Goal: Task Accomplishment & Management: Use online tool/utility

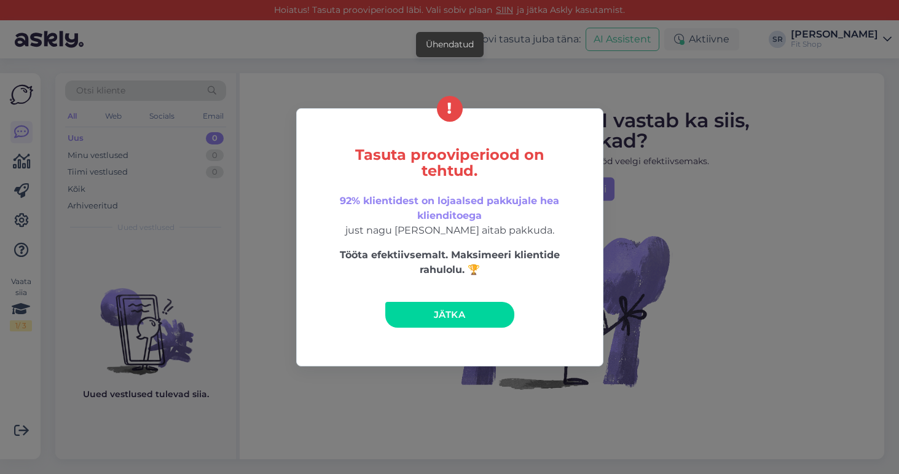
click at [457, 310] on span "Jätka" at bounding box center [449, 314] width 31 height 12
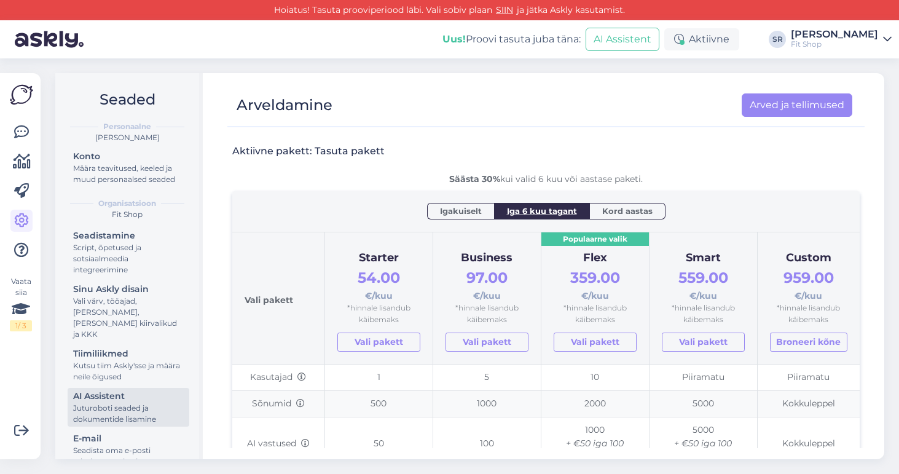
click at [95, 403] on div "Juturoboti seaded ja dokumentide lisamine" at bounding box center [128, 413] width 111 height 22
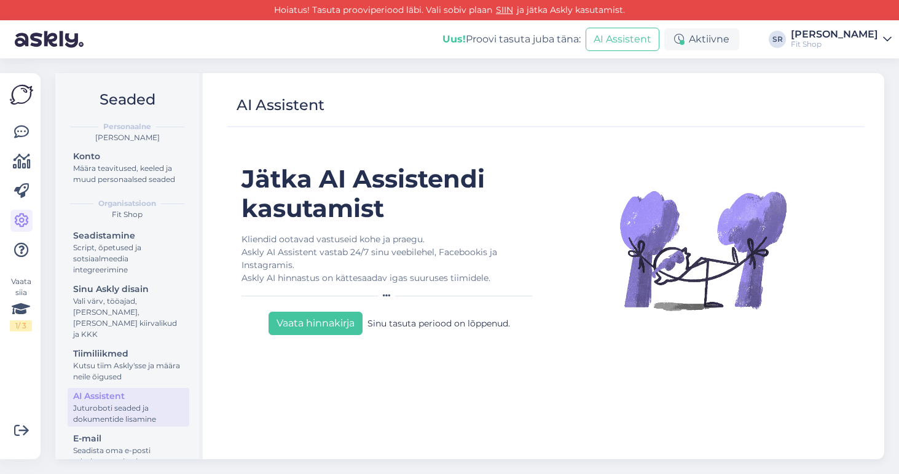
click at [826, 41] on div "Fit Shop" at bounding box center [834, 44] width 87 height 10
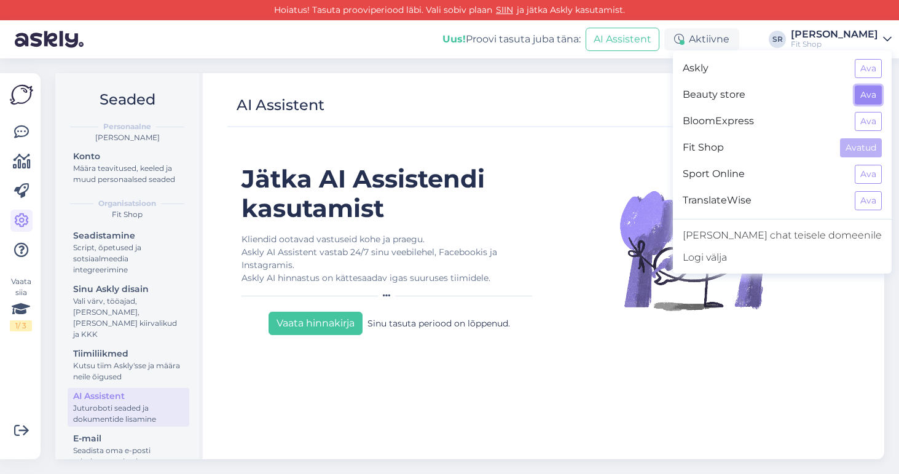
click at [867, 96] on button "Ava" at bounding box center [868, 94] width 27 height 19
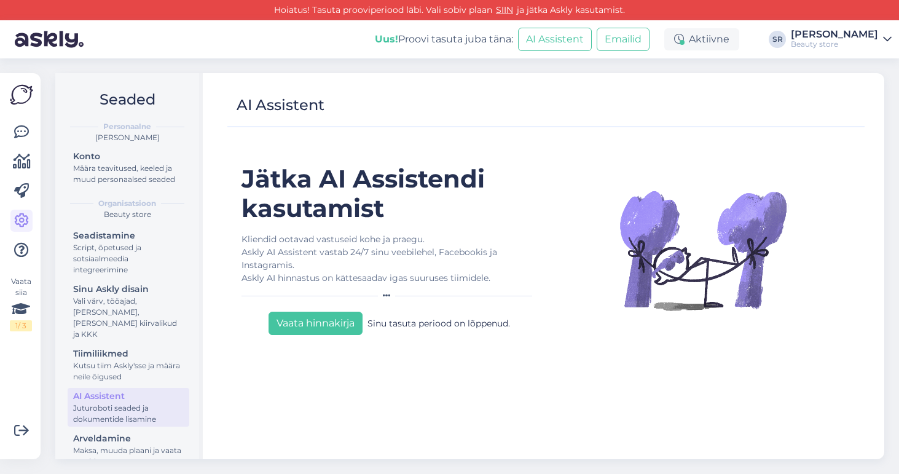
click at [822, 44] on div "Beauty store" at bounding box center [834, 44] width 87 height 10
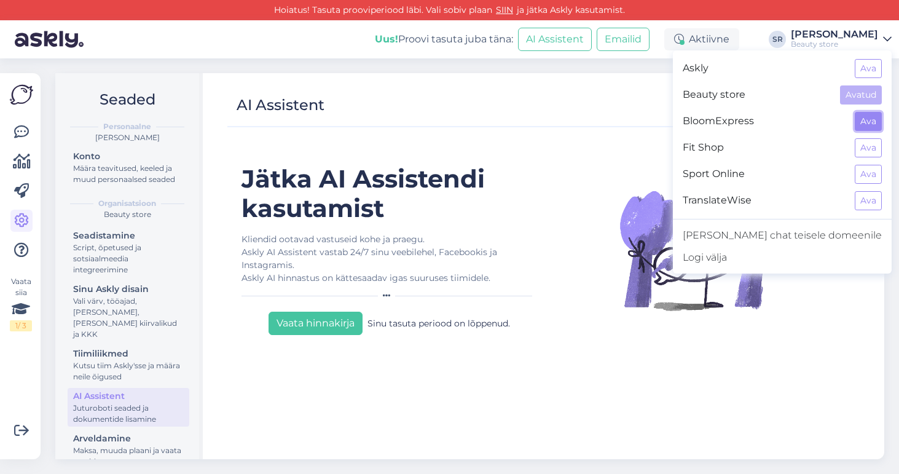
click at [867, 119] on button "Ava" at bounding box center [868, 121] width 27 height 19
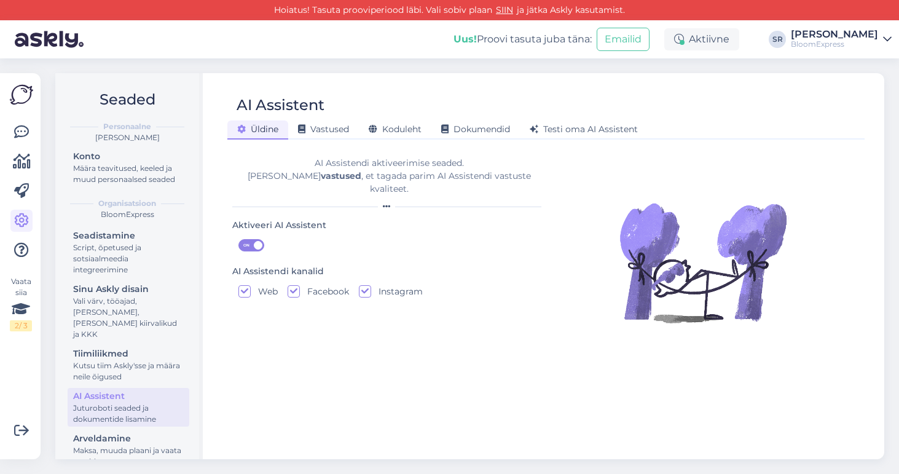
click at [842, 36] on div "[PERSON_NAME]" at bounding box center [834, 34] width 87 height 10
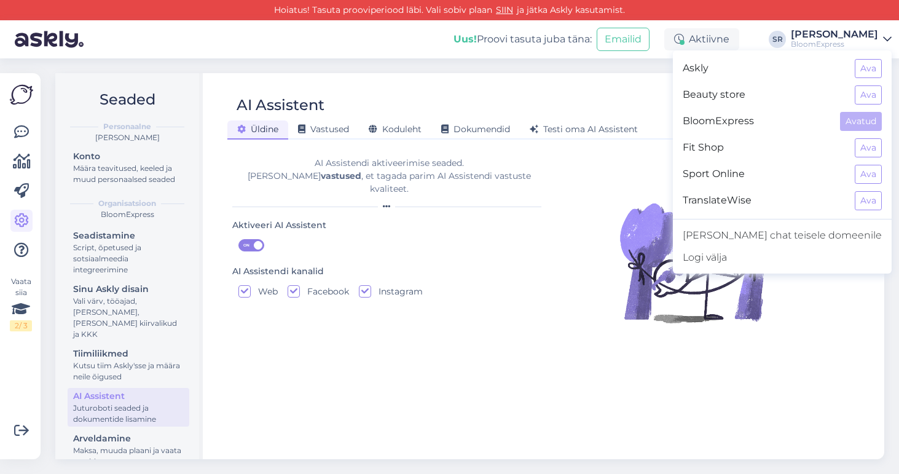
click at [665, 126] on div "Üldine Vastused Koduleht Dokumendid Testi oma AI Assistent" at bounding box center [539, 128] width 625 height 22
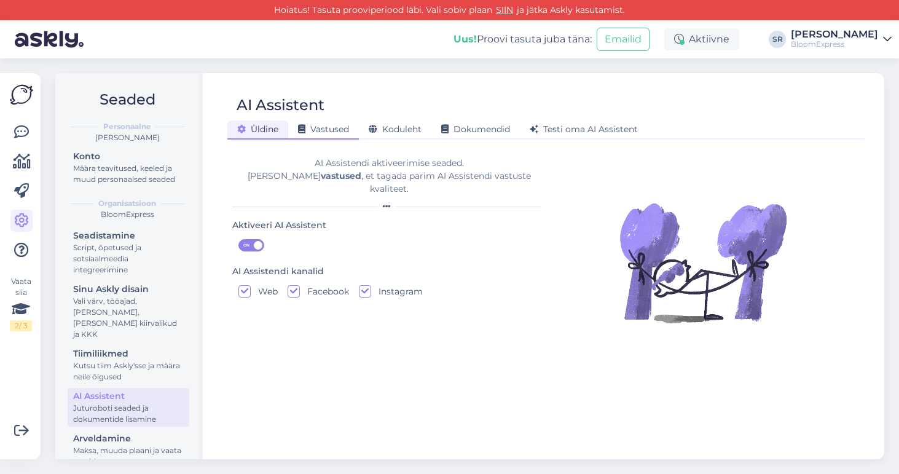
click at [330, 125] on span "Vastused" at bounding box center [323, 129] width 51 height 11
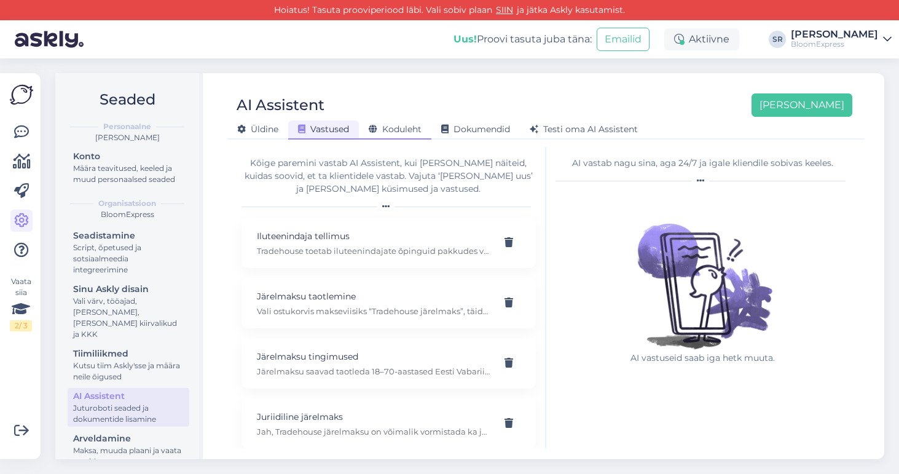
click at [399, 126] on span "Koduleht" at bounding box center [395, 129] width 53 height 11
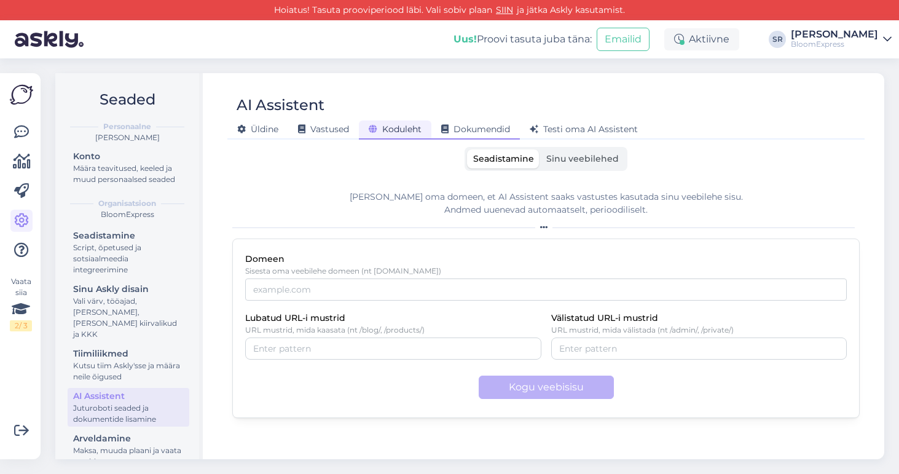
click at [488, 123] on div "Dokumendid" at bounding box center [475, 129] width 88 height 19
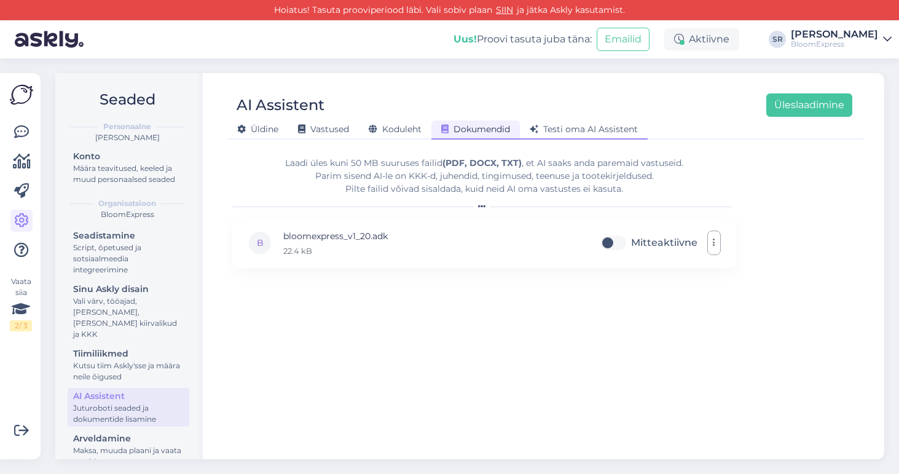
click at [577, 124] on span "Testi oma AI Assistent" at bounding box center [584, 129] width 108 height 11
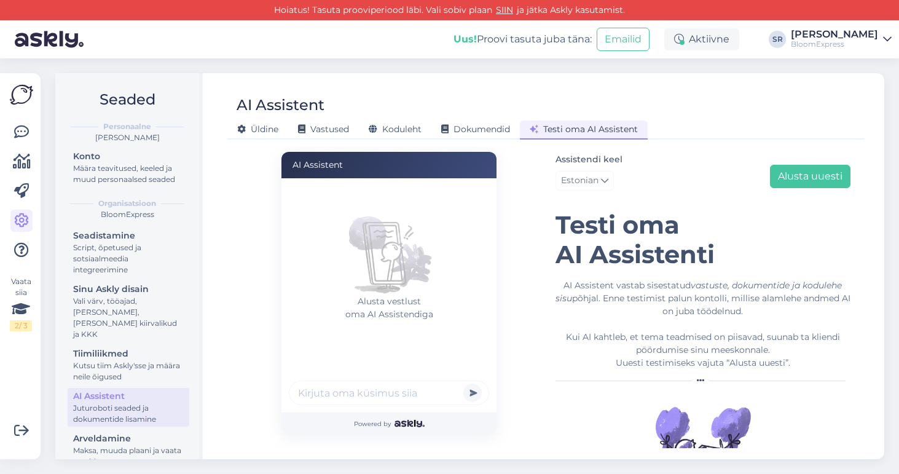
scroll to position [52, 0]
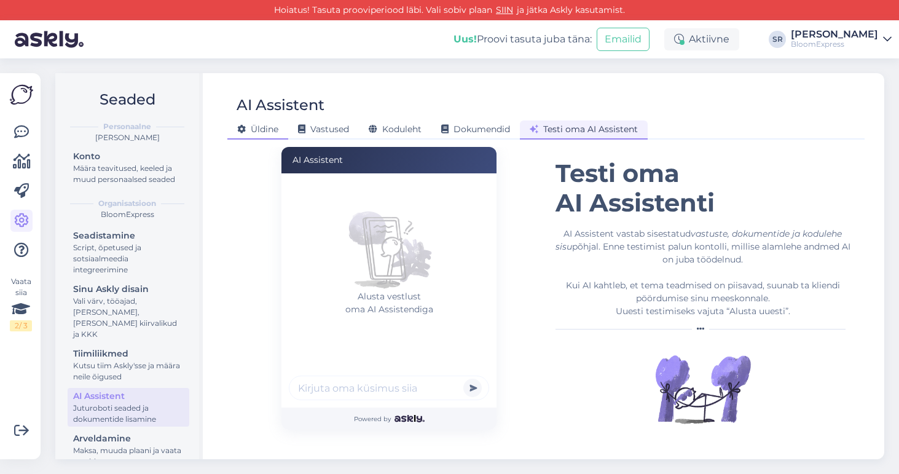
click at [249, 128] on span "Üldine" at bounding box center [257, 129] width 41 height 11
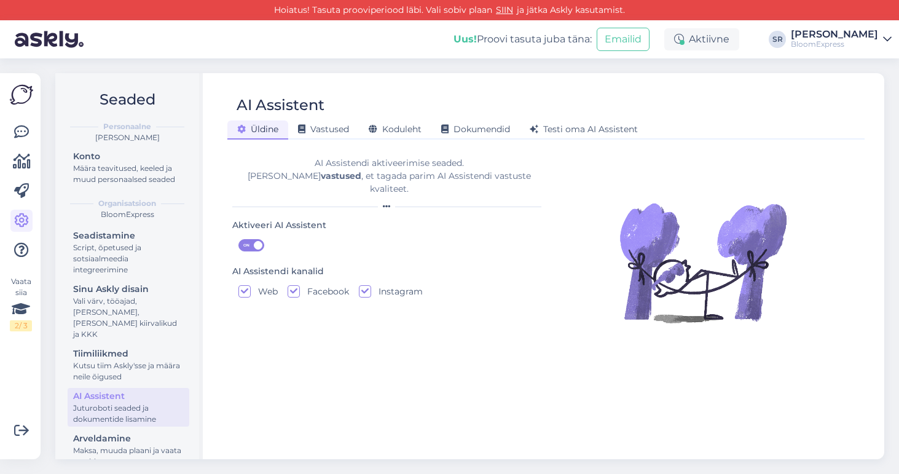
scroll to position [0, 0]
click at [822, 37] on div "[PERSON_NAME]" at bounding box center [834, 34] width 87 height 10
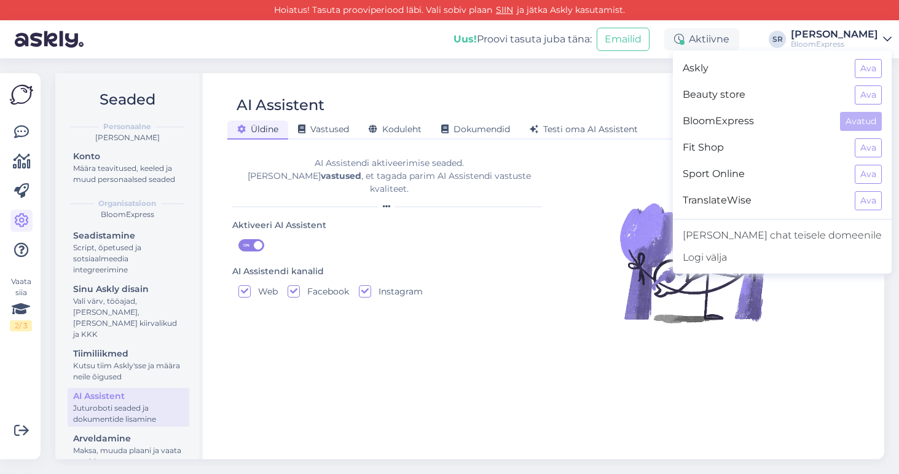
click at [854, 174] on div "Sport Online Ava" at bounding box center [782, 174] width 219 height 26
click at [865, 174] on button "Ava" at bounding box center [868, 174] width 27 height 19
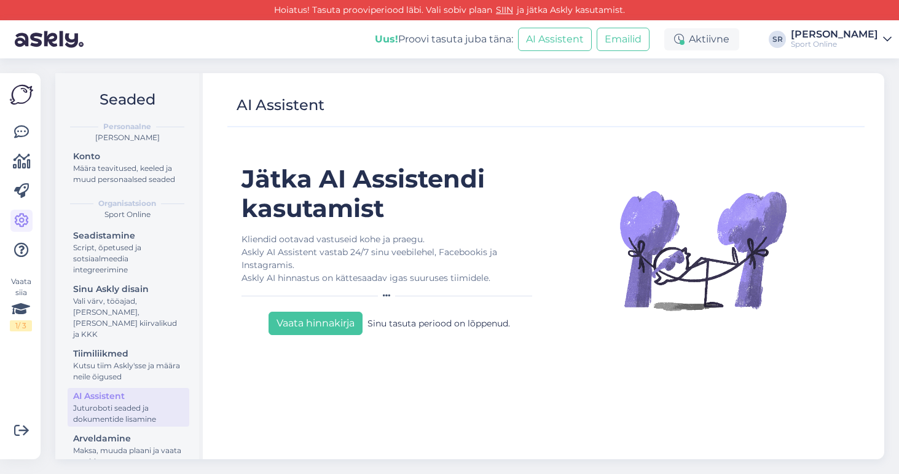
click at [817, 39] on div "[PERSON_NAME]" at bounding box center [834, 34] width 87 height 10
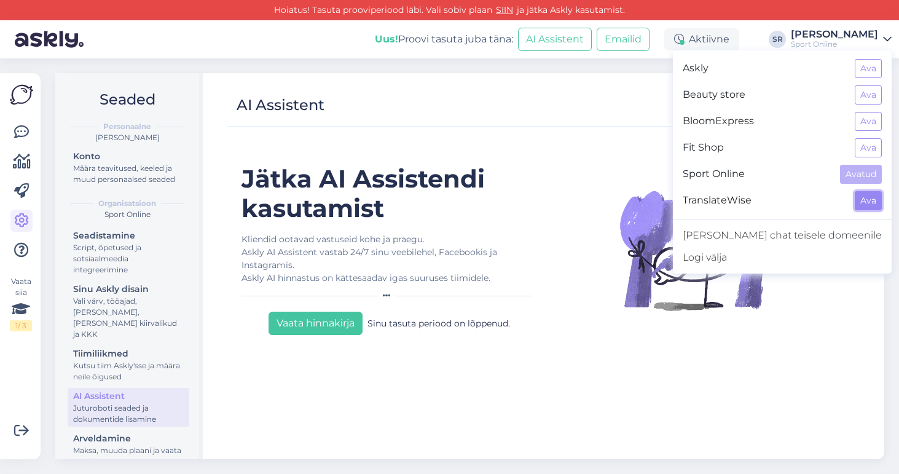
click at [869, 199] on button "Ava" at bounding box center [868, 200] width 27 height 19
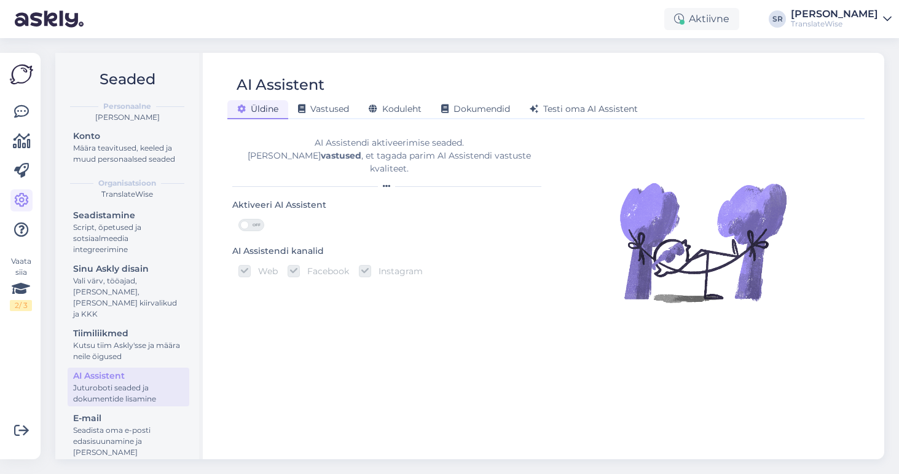
click at [817, 22] on div "TranslateWise" at bounding box center [834, 24] width 87 height 10
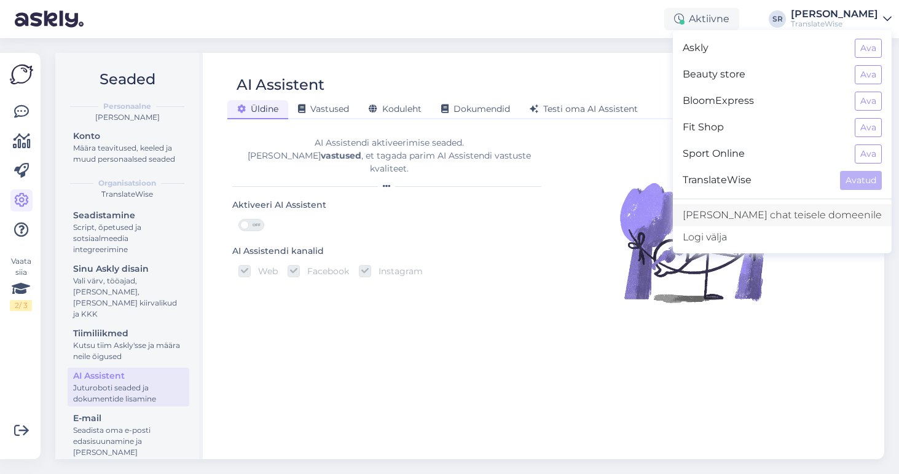
click at [769, 218] on link "Lisa chat teisele domeenile" at bounding box center [782, 215] width 219 height 22
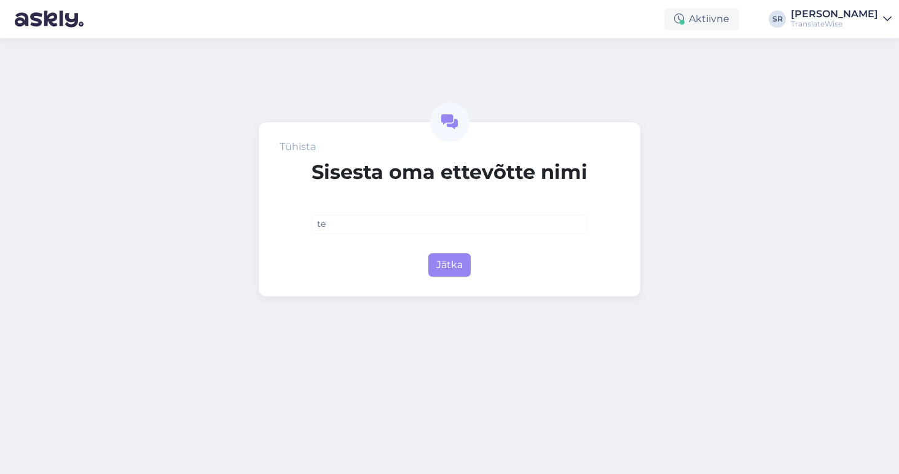
type input "t"
type input "E"
type input "Kaup24"
click at [454, 265] on button "Jätka" at bounding box center [449, 264] width 42 height 23
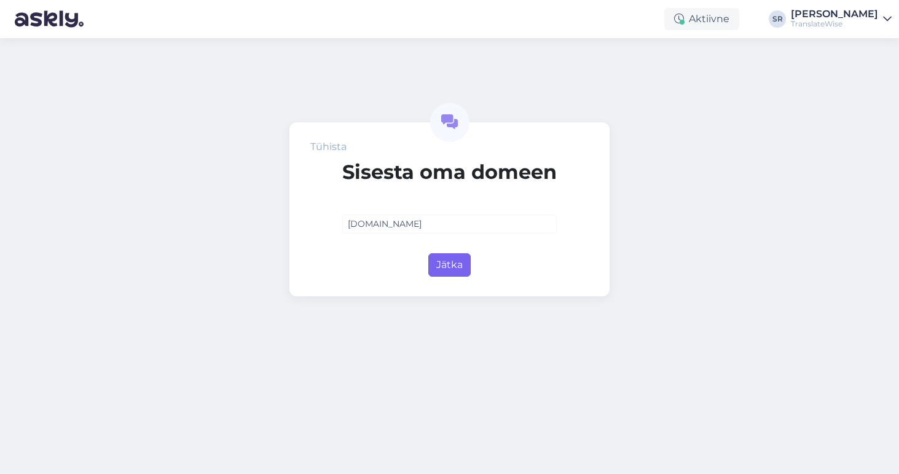
type input "[DOMAIN_NAME]"
click at [458, 269] on button "Jätka" at bounding box center [449, 264] width 42 height 23
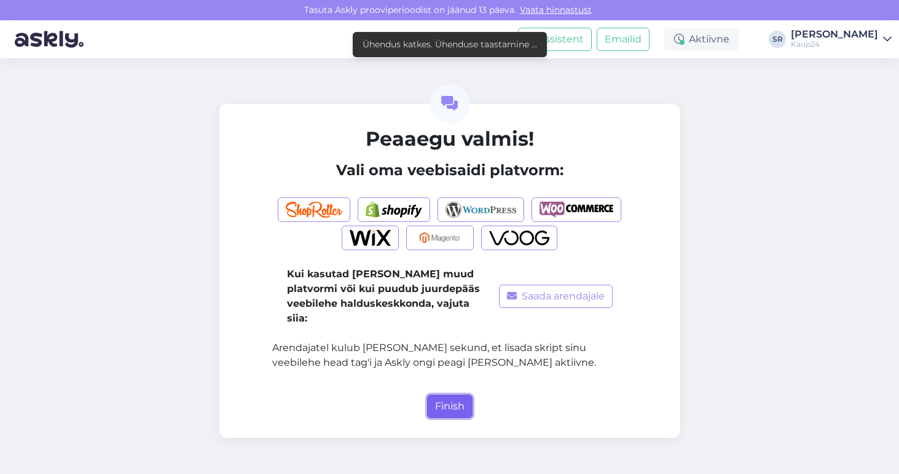
click at [464, 395] on button "Finish" at bounding box center [449, 406] width 45 height 23
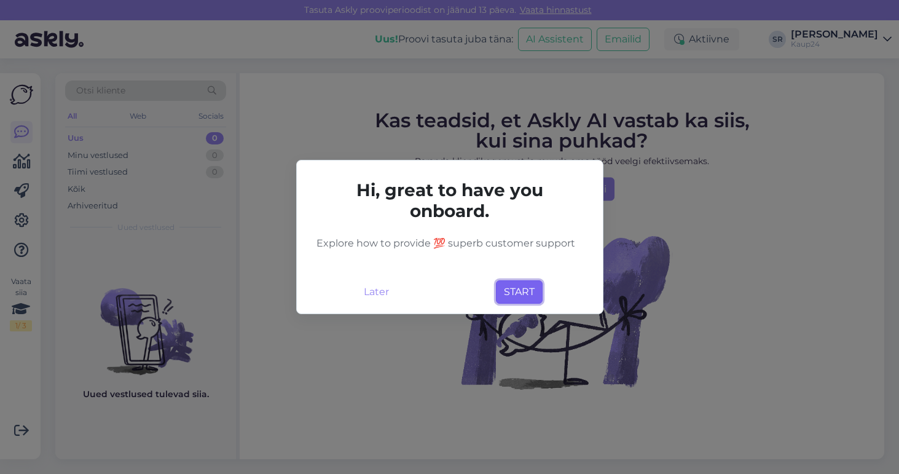
click at [532, 288] on button "START" at bounding box center [519, 291] width 47 height 23
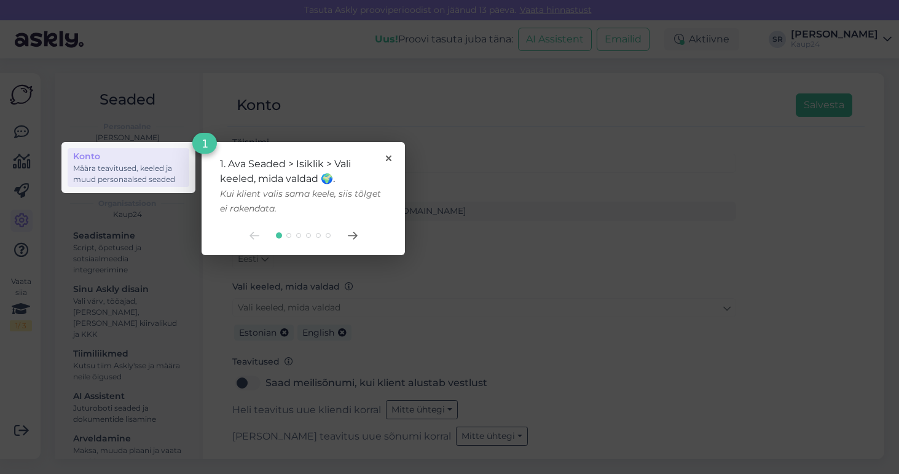
click at [430, 216] on rect at bounding box center [449, 237] width 899 height 474
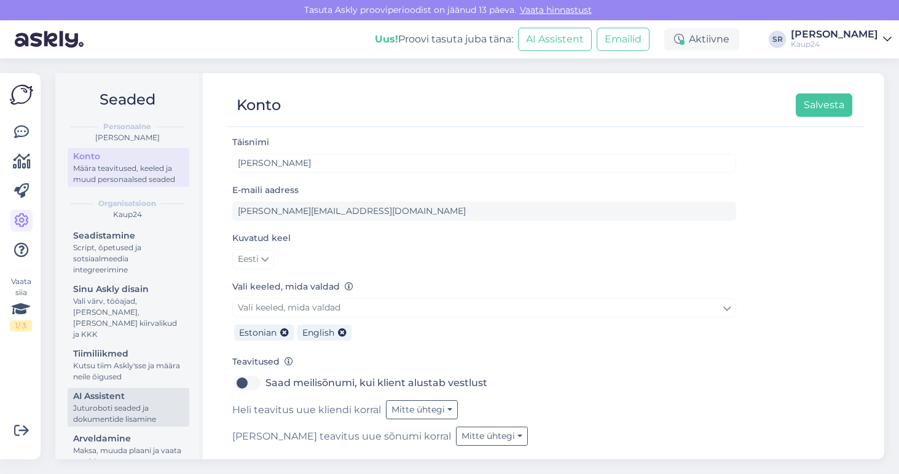
click at [137, 402] on div "Juturoboti seaded ja dokumentide lisamine" at bounding box center [128, 413] width 111 height 22
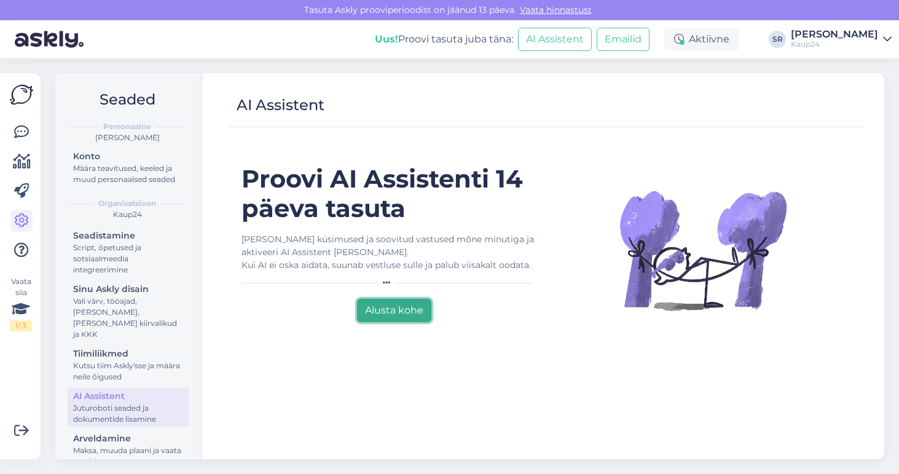
click at [414, 307] on button "Alusta kohe" at bounding box center [394, 310] width 74 height 23
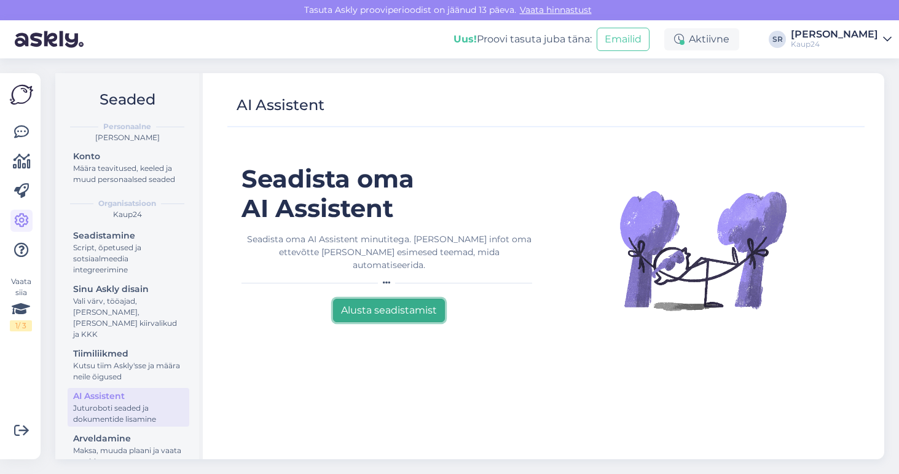
click at [388, 299] on button "Alusta seadistamist" at bounding box center [389, 310] width 112 height 23
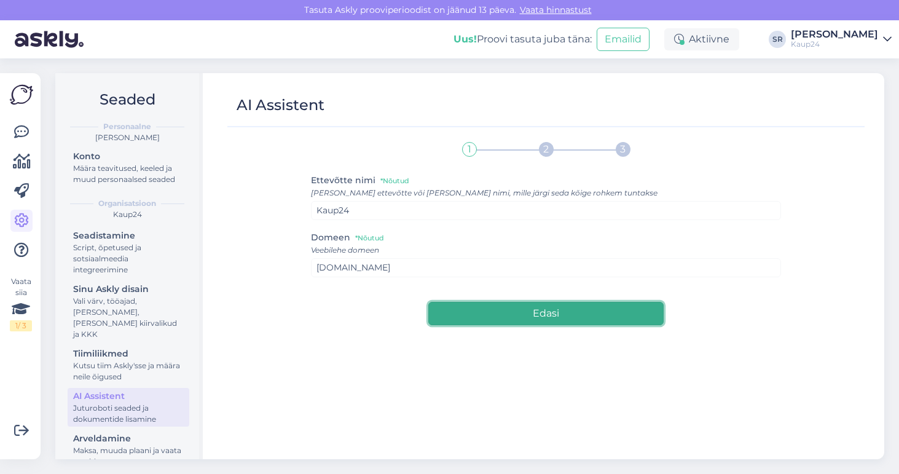
click at [503, 313] on button "Edasi" at bounding box center [545, 313] width 235 height 23
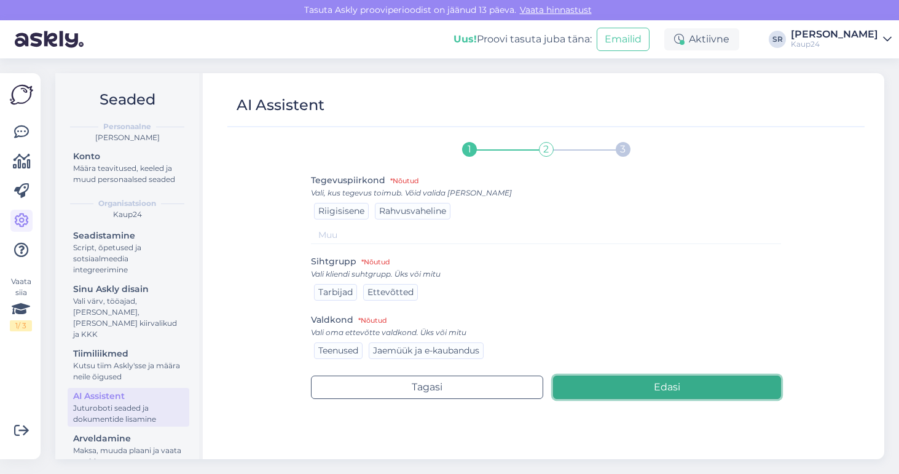
click at [635, 383] on button "Edasi" at bounding box center [667, 386] width 228 height 23
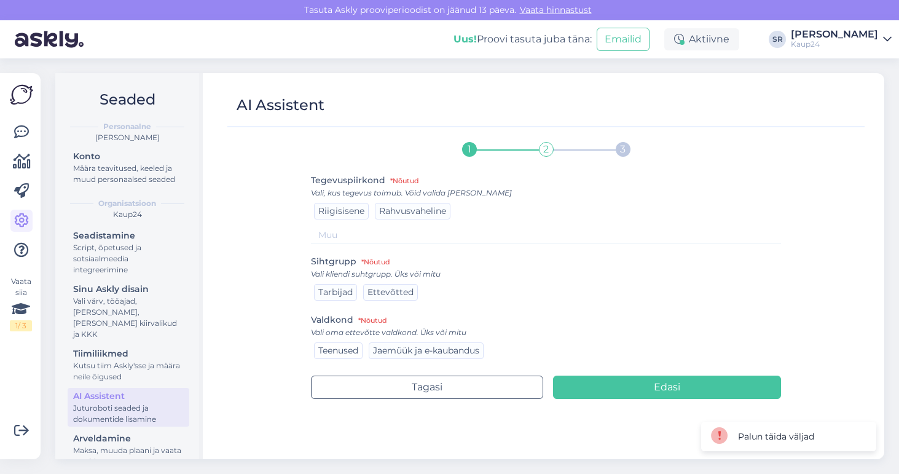
click at [345, 353] on span "Teenused" at bounding box center [338, 350] width 40 height 11
click at [322, 294] on span "Tarbijad" at bounding box center [335, 291] width 34 height 11
click at [329, 214] on span "Riigisisene" at bounding box center [341, 210] width 46 height 11
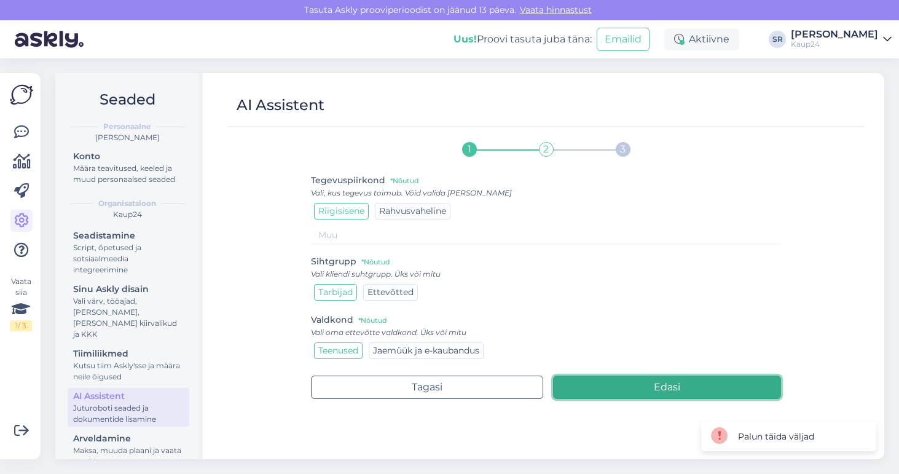
click at [610, 383] on button "Edasi" at bounding box center [667, 386] width 228 height 23
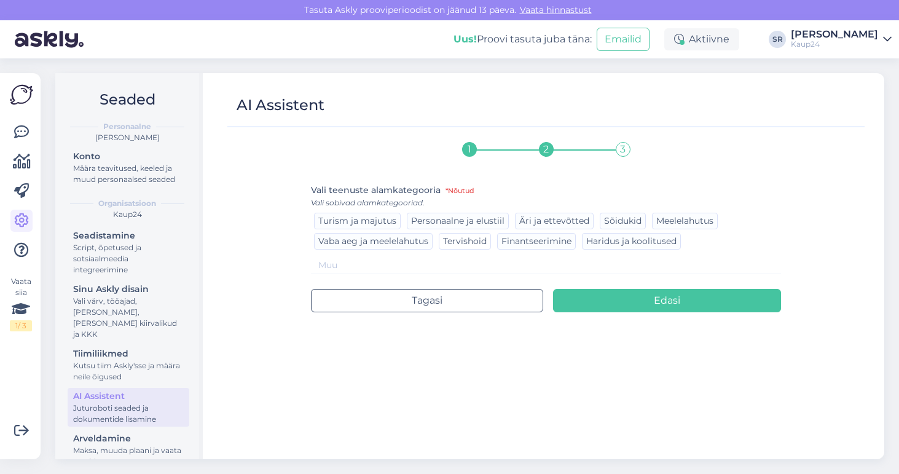
click at [476, 240] on span "Tervishoid" at bounding box center [465, 240] width 44 height 11
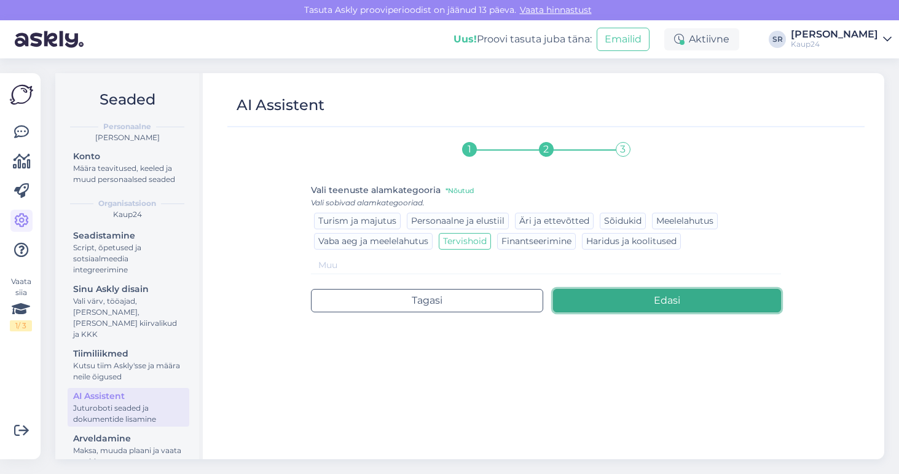
click at [617, 299] on button "Edasi" at bounding box center [667, 300] width 228 height 23
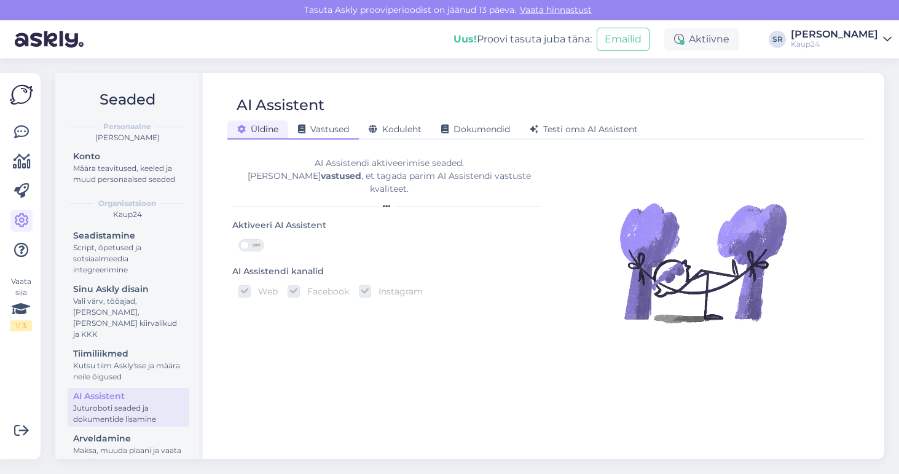
click at [340, 125] on span "Vastused" at bounding box center [323, 129] width 51 height 11
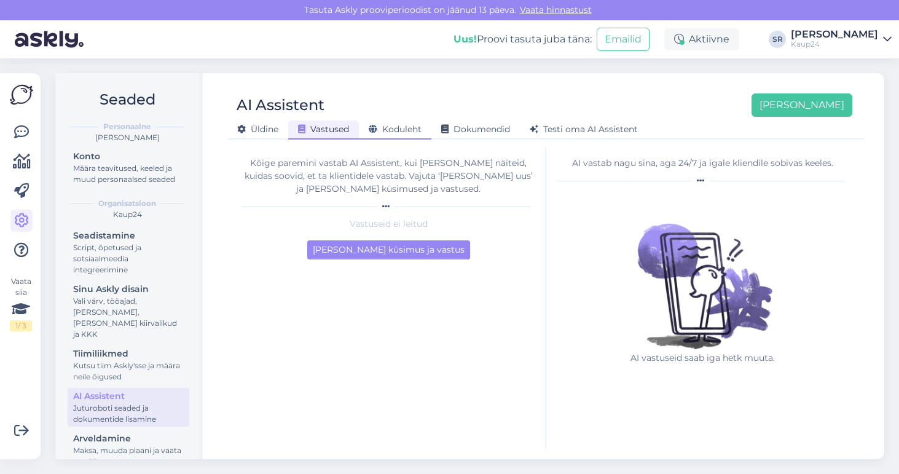
click at [394, 127] on span "Koduleht" at bounding box center [395, 129] width 53 height 11
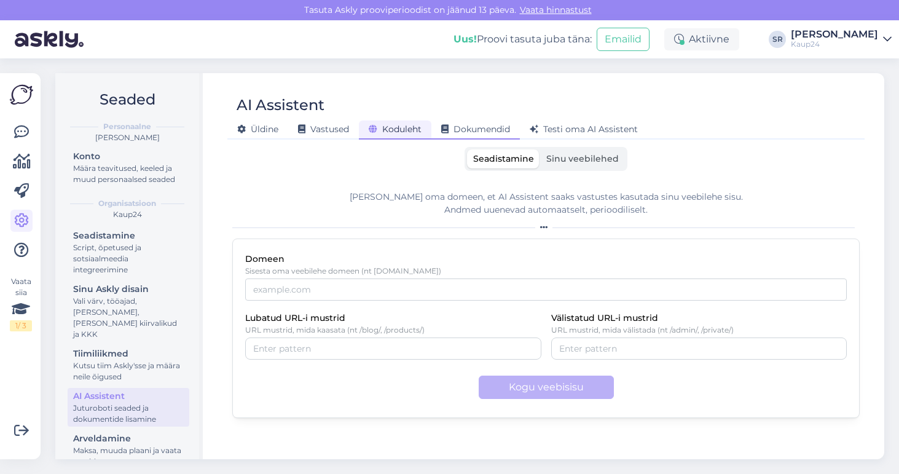
click at [484, 132] on span "Dokumendid" at bounding box center [475, 129] width 69 height 11
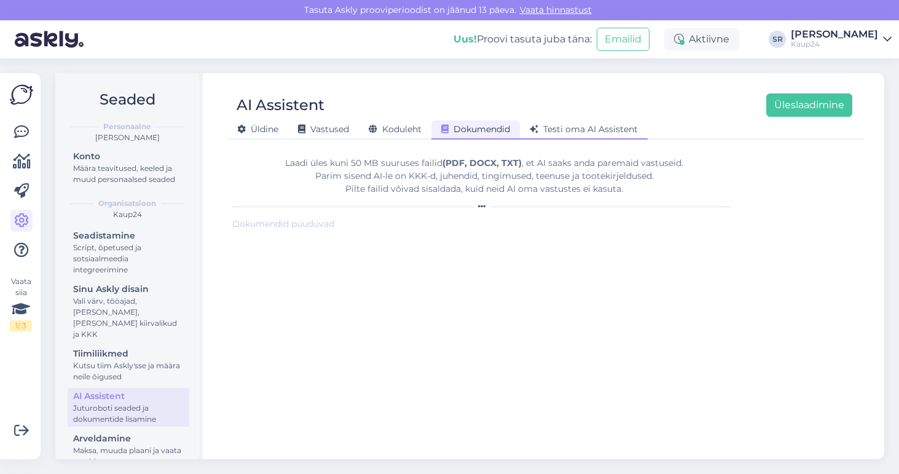
click at [589, 133] on span "Testi oma AI Assistent" at bounding box center [584, 129] width 108 height 11
